Goal: Find specific page/section: Find specific page/section

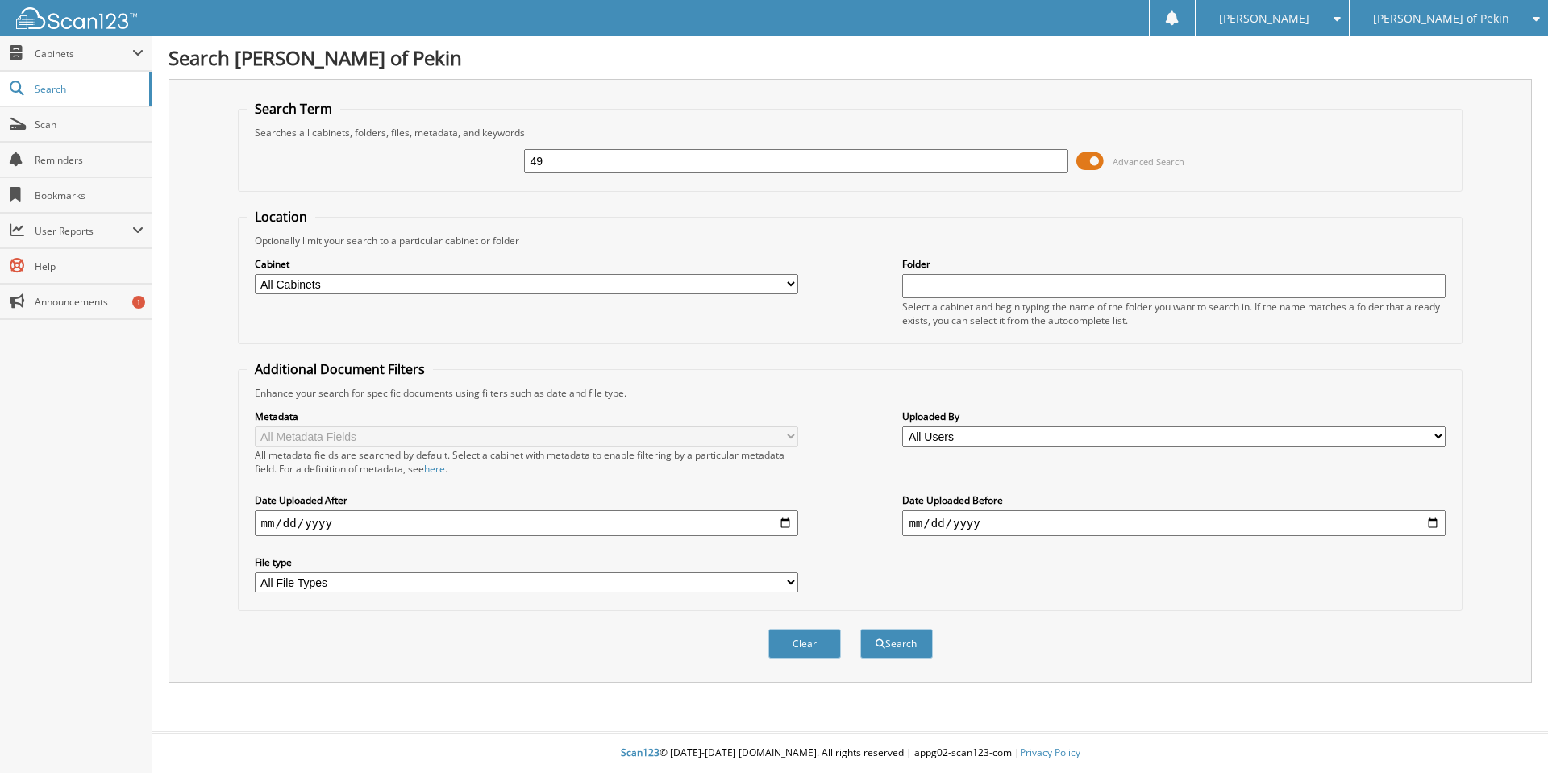
type input "4"
type input "393316"
click at [860, 629] on button "Search" at bounding box center [896, 644] width 73 height 30
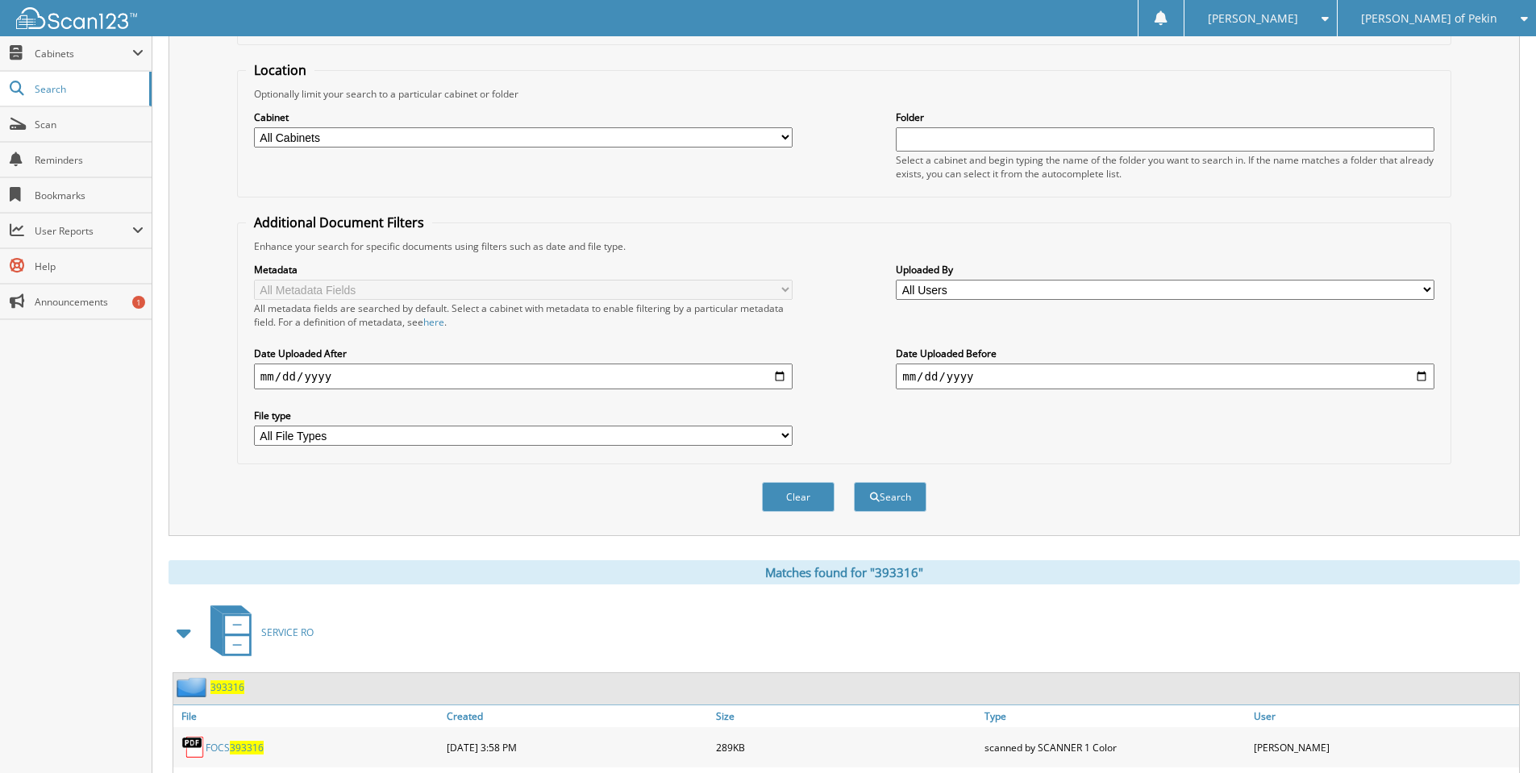
scroll to position [258, 0]
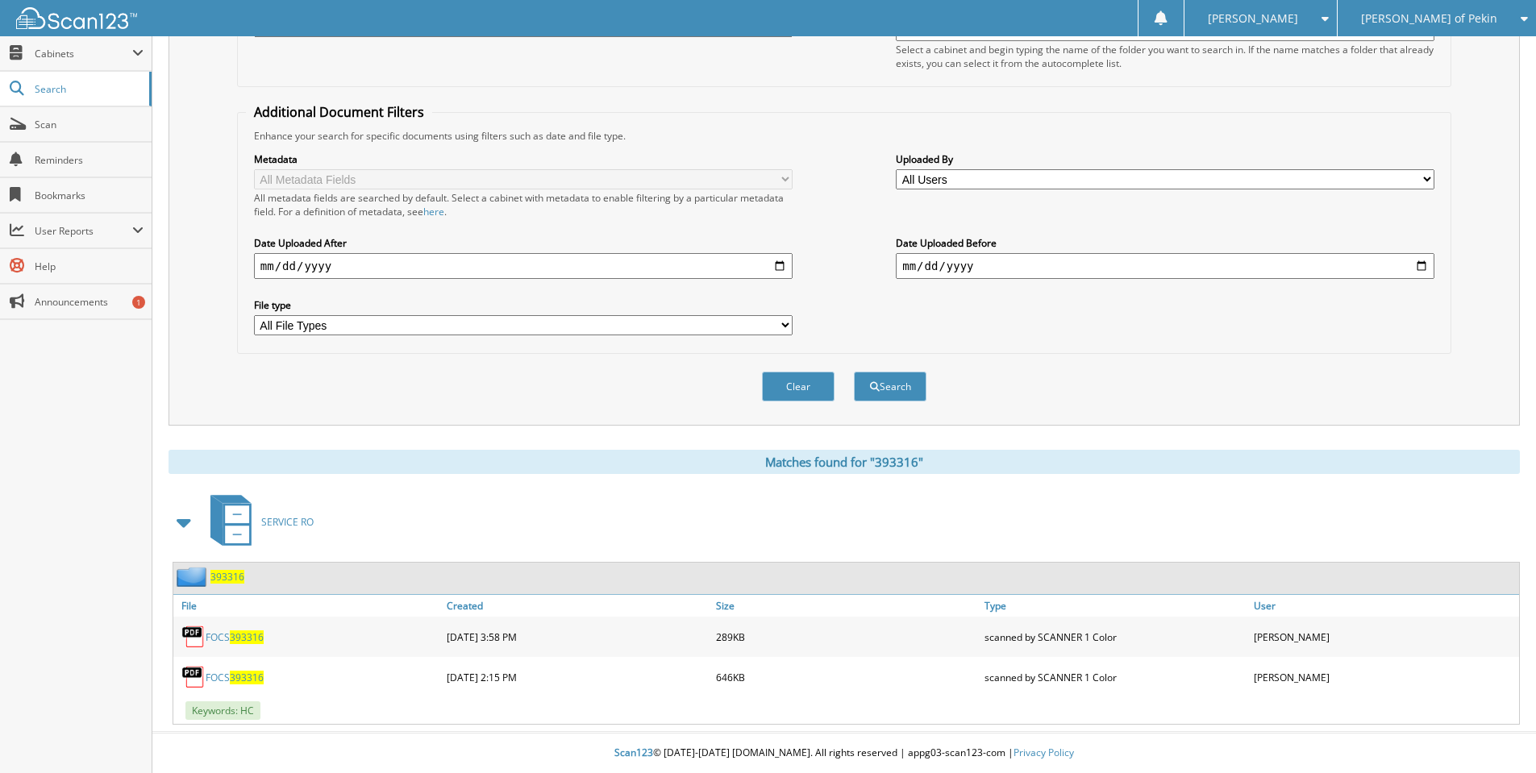
click at [229, 675] on link "FOCS 393316" at bounding box center [235, 678] width 58 height 14
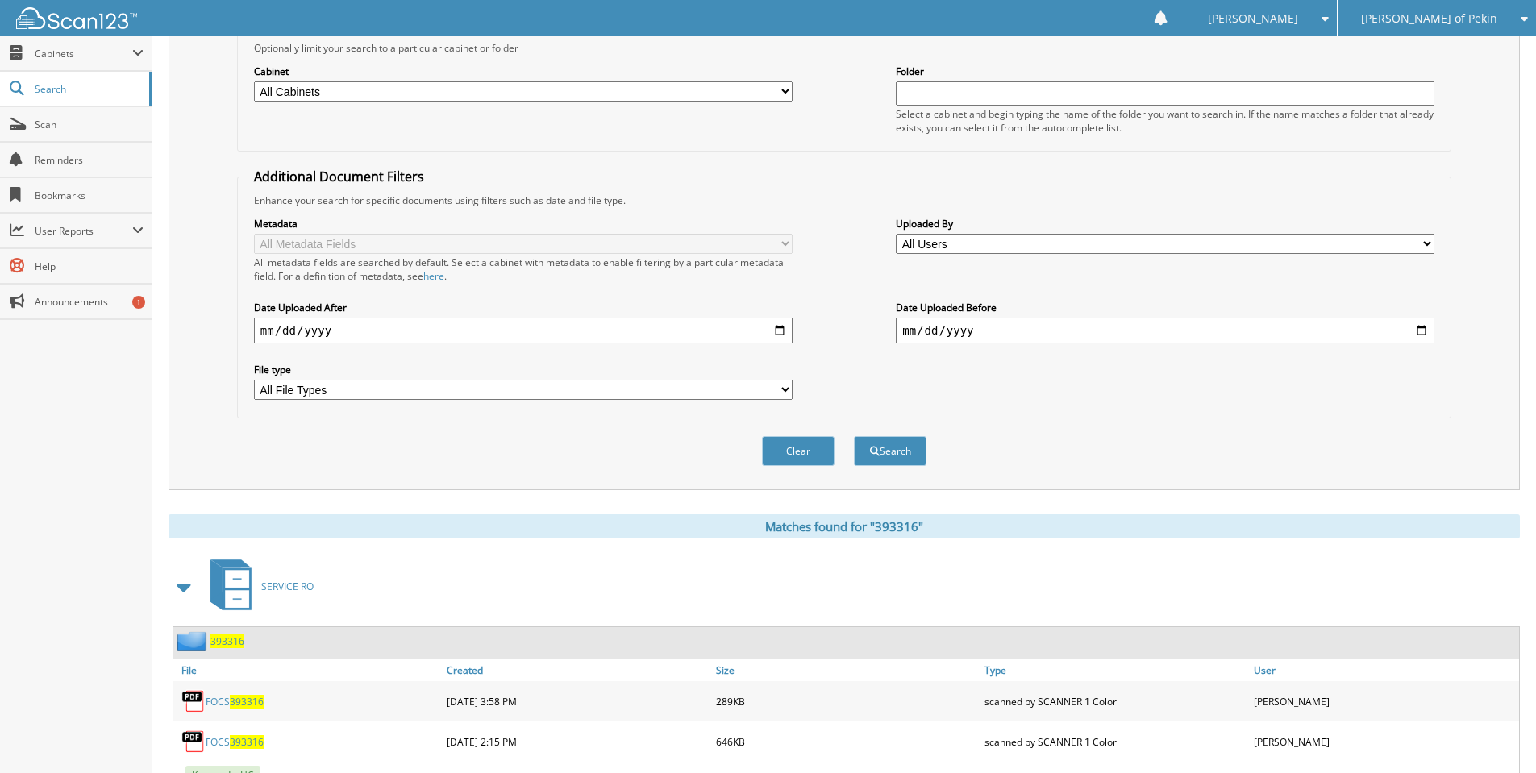
scroll to position [177, 0]
